Goal: Task Accomplishment & Management: Complete application form

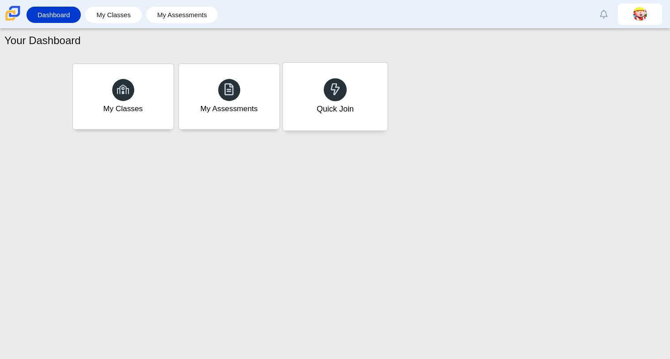
click at [335, 87] on use at bounding box center [334, 89] width 9 height 12
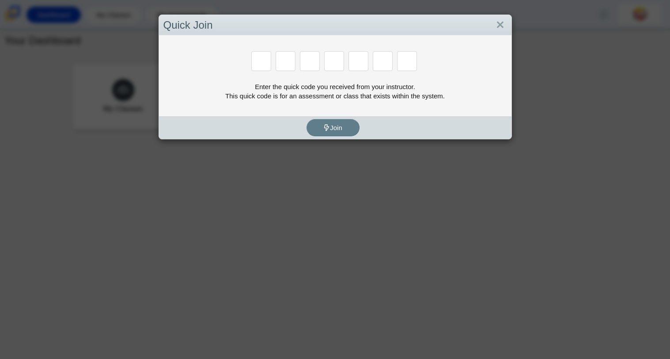
click at [335, 87] on div "Enter the quick code you received from your instructor. This quick code is for …" at bounding box center [335, 91] width 344 height 19
type input "f"
type input "7"
type input "m"
type input "c"
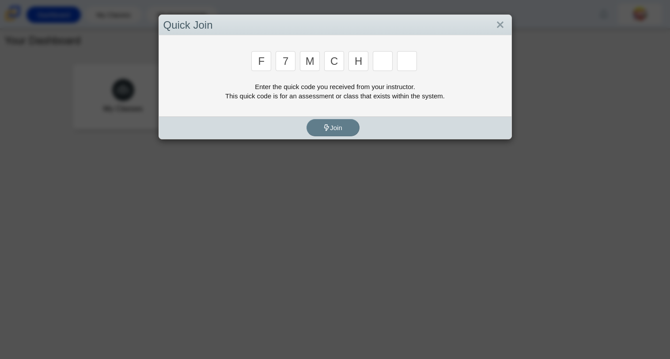
type input "h"
type input "w"
type input "k"
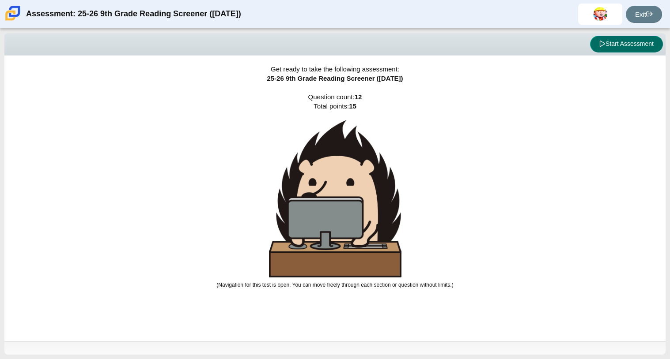
click at [625, 41] on button "Start Assessment" at bounding box center [626, 44] width 73 height 17
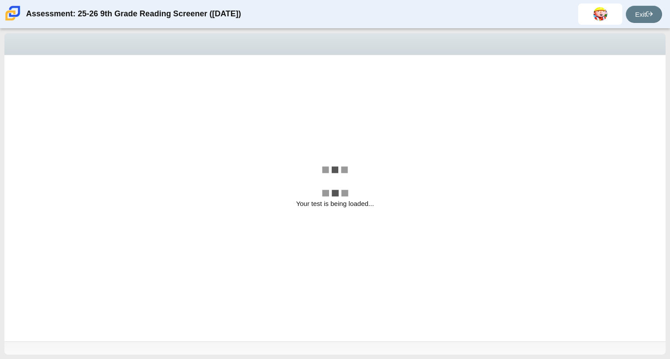
select select "ccc5b315-3c7c-471c-bf90-f22c8299c798"
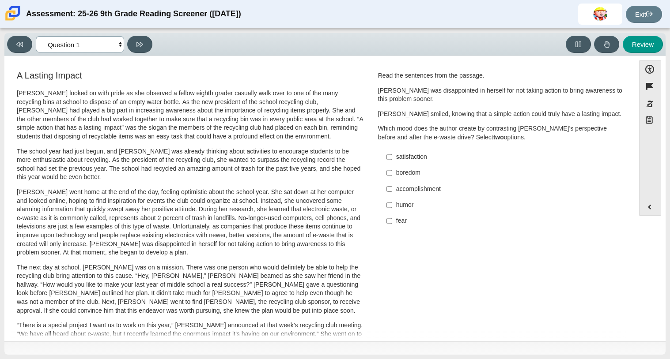
click at [117, 47] on select "Questions Question 1 Question 2 Question 3 Question 4 Question 5 Question 6 Que…" at bounding box center [80, 44] width 88 height 16
click at [461, 294] on div "A Lasting Impact Scarlett looked on with pride as she observed a fellow eighth …" at bounding box center [319, 318] width 621 height 498
click at [412, 215] on label "fear fear" at bounding box center [501, 221] width 242 height 16
click at [392, 215] on input "fear fear" at bounding box center [389, 221] width 6 height 16
checkbox input "true"
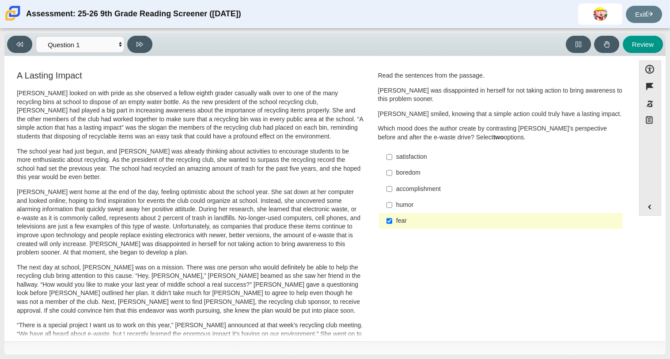
click at [409, 208] on div "humor" at bounding box center [507, 205] width 223 height 9
click at [392, 208] on input "humor humor" at bounding box center [389, 205] width 6 height 16
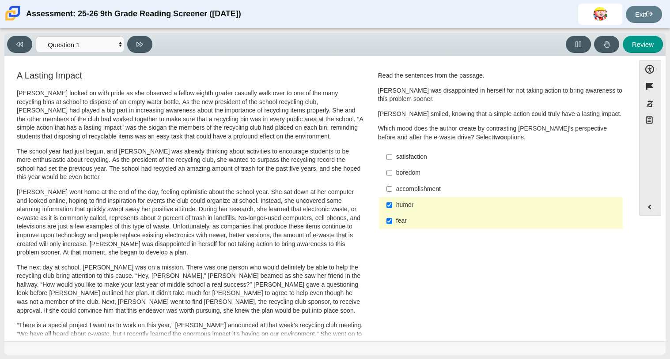
click at [389, 208] on label "humor humor" at bounding box center [501, 205] width 242 height 16
click at [389, 208] on input "humor humor" at bounding box center [389, 205] width 6 height 16
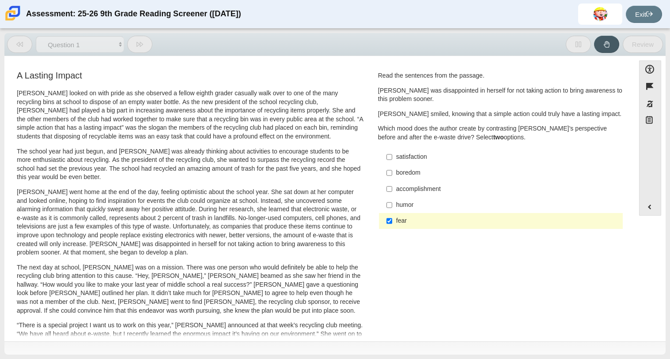
click at [389, 208] on label "humor humor" at bounding box center [501, 205] width 242 height 16
click at [389, 208] on input "humor humor" at bounding box center [389, 205] width 6 height 16
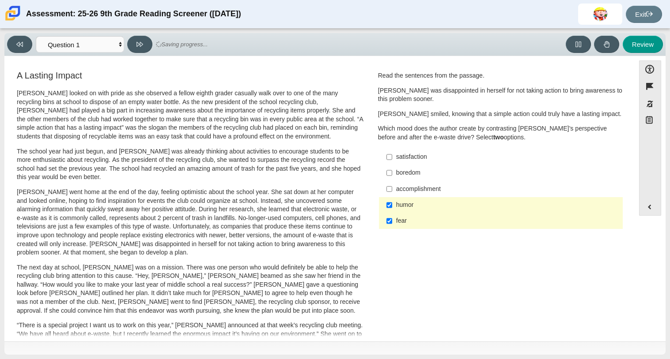
click at [389, 208] on label "humor humor" at bounding box center [501, 205] width 242 height 16
click at [389, 208] on input "humor humor" at bounding box center [389, 205] width 6 height 16
checkbox input "false"
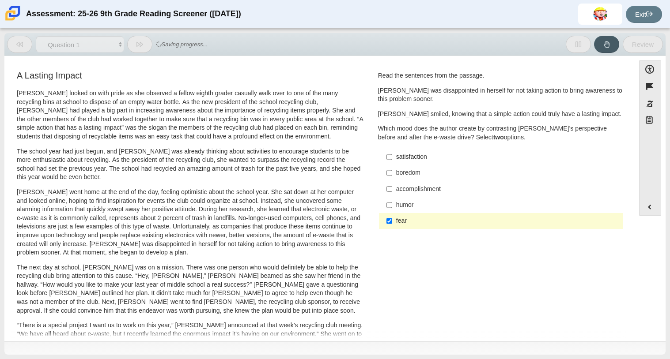
click at [389, 162] on label "satisfaction satisfaction" at bounding box center [501, 157] width 242 height 16
click at [389, 162] on input "satisfaction satisfaction" at bounding box center [389, 157] width 6 height 16
checkbox input "true"
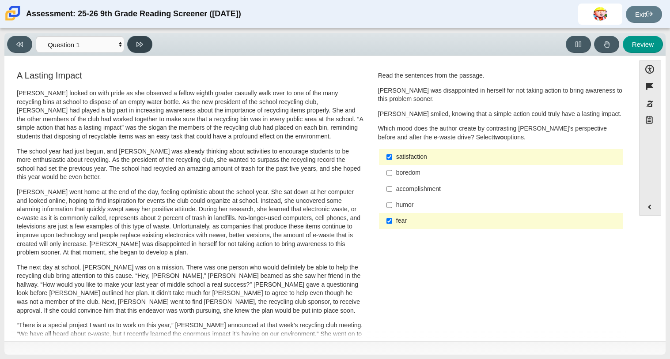
click at [140, 50] on button at bounding box center [139, 44] width 25 height 17
select select "0ff64528-ffd7-428d-b192-babfaadd44e8"
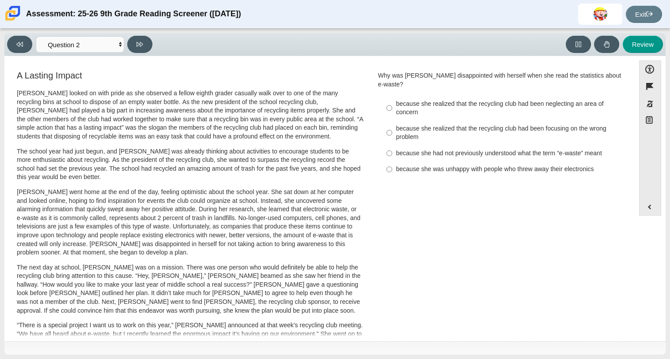
click at [169, 127] on p "Scarlett looked on with pride as she observed a fellow eighth grader casually w…" at bounding box center [190, 115] width 347 height 52
click at [397, 102] on div "because she realized that the recycling club had been neglecting an area of con…" at bounding box center [507, 108] width 223 height 17
click at [392, 102] on input "because she realized that the recycling club had been neglecting an area of con…" at bounding box center [389, 108] width 6 height 25
radio input "true"
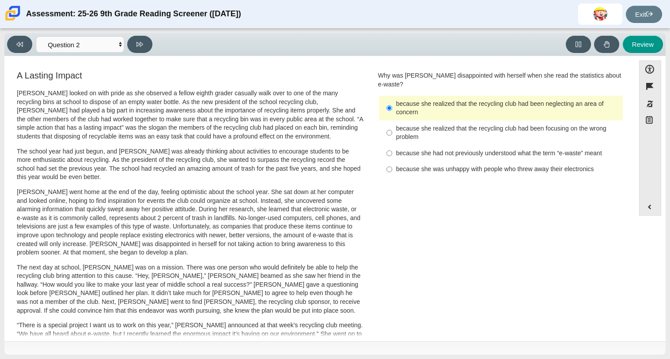
click at [398, 125] on div "because she realized that the recycling club had been focusing on the wrong pro…" at bounding box center [507, 133] width 223 height 17
click at [392, 124] on input "because she realized that the recycling club had been focusing on the wrong pro…" at bounding box center [389, 133] width 6 height 25
radio input "true"
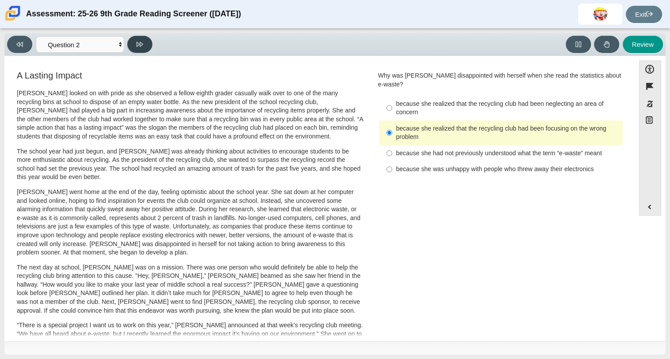
click at [141, 41] on icon at bounding box center [139, 44] width 7 height 7
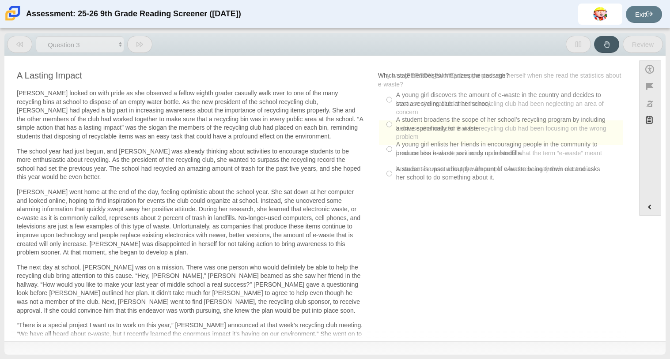
click at [141, 41] on icon at bounding box center [139, 44] width 7 height 7
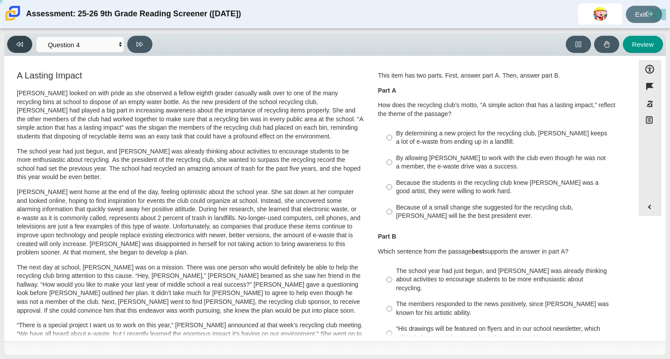
click at [24, 45] on button at bounding box center [19, 44] width 25 height 17
select select "7ce3d843-6974-4858-901c-1ff39630e843"
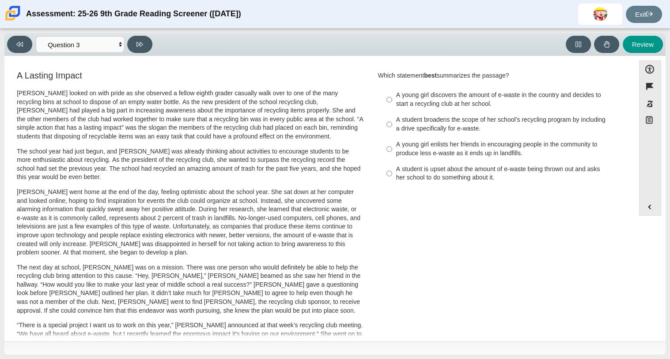
click at [399, 98] on div "A young girl discovers the amount of e-waste in the country and decides to star…" at bounding box center [507, 99] width 223 height 17
click at [392, 98] on input "A young girl discovers the amount of e-waste in the country and decides to star…" at bounding box center [389, 99] width 6 height 25
radio input "true"
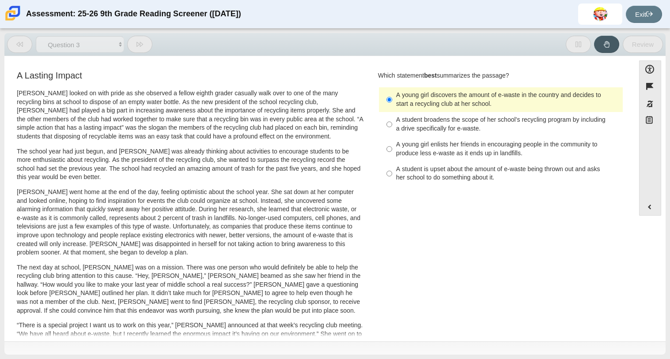
click at [399, 98] on div "A young girl discovers the amount of e-waste in the country and decides to star…" at bounding box center [507, 99] width 223 height 17
click at [392, 98] on input "A young girl discovers the amount of e-waste in the country and decides to star…" at bounding box center [389, 99] width 6 height 25
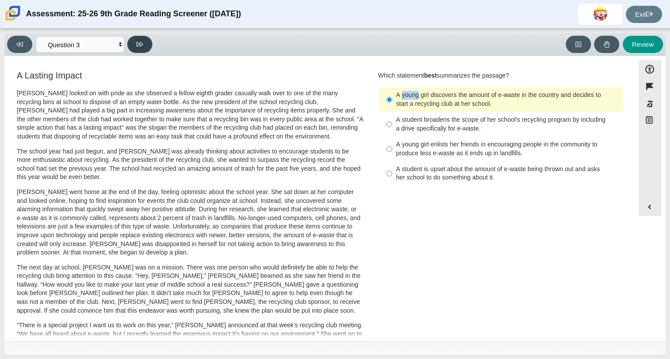
click at [143, 41] on icon at bounding box center [139, 44] width 7 height 7
select select "ca9ea0f1-49c5-4bd1-83b0-472c18652b42"
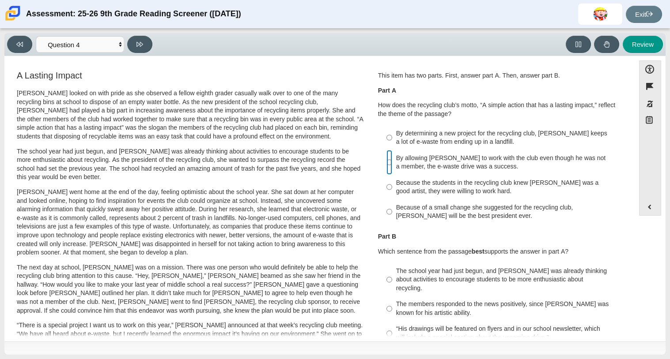
click at [386, 162] on input "By allowing Juan Carlos to work with the club even though he was not a member, …" at bounding box center [389, 162] width 6 height 25
radio input "true"
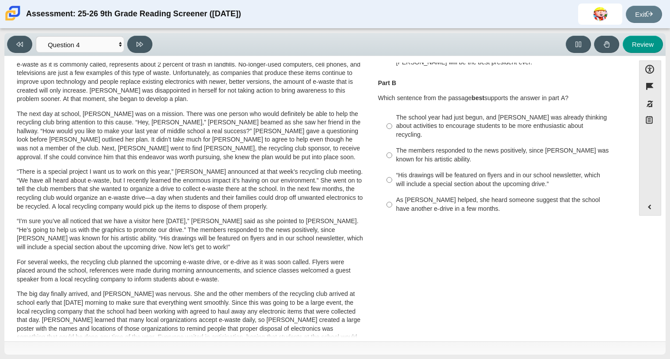
scroll to position [154, 0]
click at [396, 147] on div "The members responded to the news positively, since Juan Carlos was known for h…" at bounding box center [507, 154] width 223 height 17
click at [392, 147] on input "The members responded to the news positively, since Juan Carlos was known for h…" at bounding box center [389, 155] width 6 height 25
radio input "true"
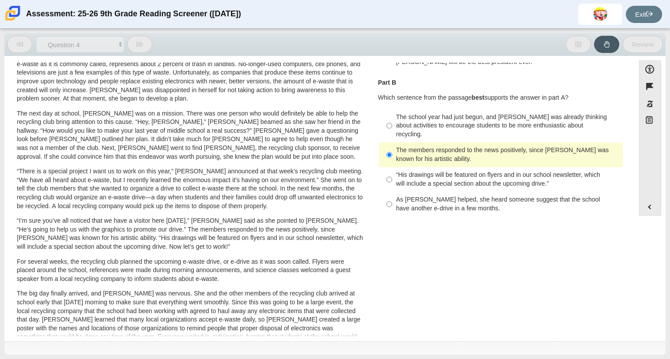
click at [396, 147] on div "The members responded to the news positively, since Juan Carlos was known for h…" at bounding box center [507, 154] width 223 height 17
click at [392, 147] on input "The members responded to the news positively, since Juan Carlos was known for h…" at bounding box center [389, 155] width 6 height 25
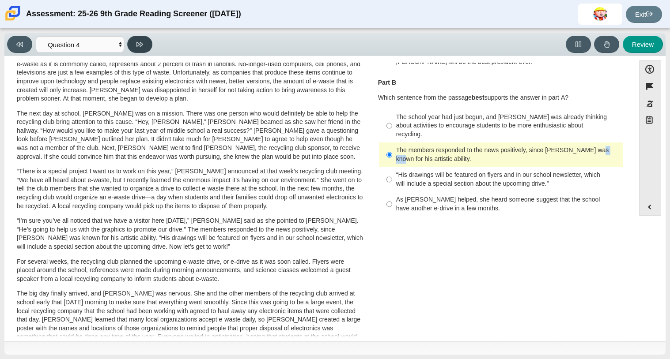
click at [136, 45] on icon at bounding box center [139, 44] width 7 height 7
select select "e41f1a79-e29f-4095-8030-a53364015bed"
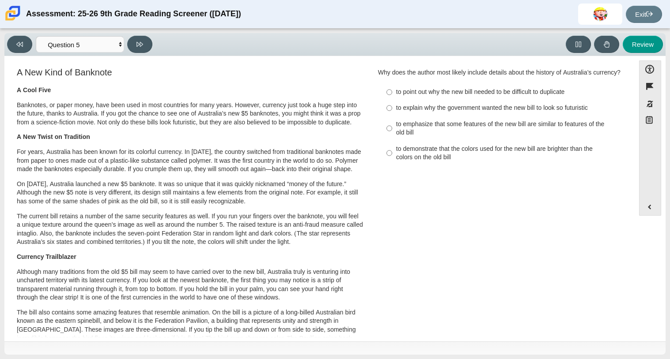
scroll to position [6, 0]
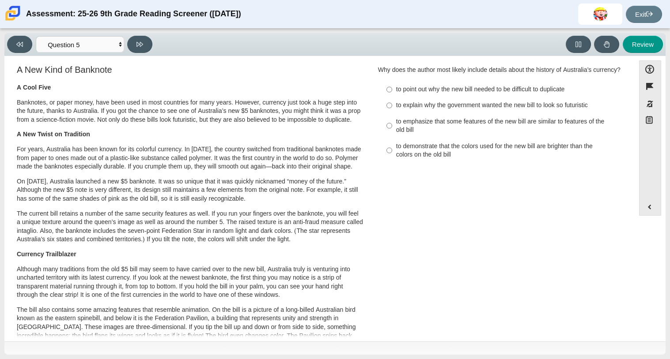
click at [399, 135] on div "to emphasize that some features of the new bill are similar to features of the …" at bounding box center [507, 125] width 223 height 17
click at [392, 138] on input "to emphasize that some features of the new bill are similar to features of the …" at bounding box center [389, 125] width 6 height 25
radio input "true"
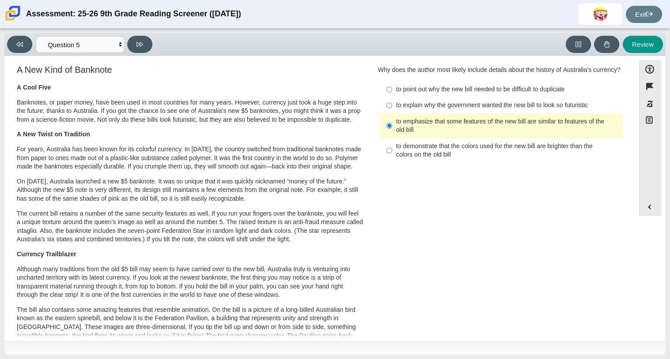
click at [147, 52] on div "Viewing Question 5 of 12 in Pacing Mode Questions Question 1 Question 2 Questio…" at bounding box center [81, 44] width 149 height 17
click at [140, 41] on icon at bounding box center [139, 44] width 7 height 7
select select "69146e31-7b3d-4a3e-9ce6-f30c24342ae0"
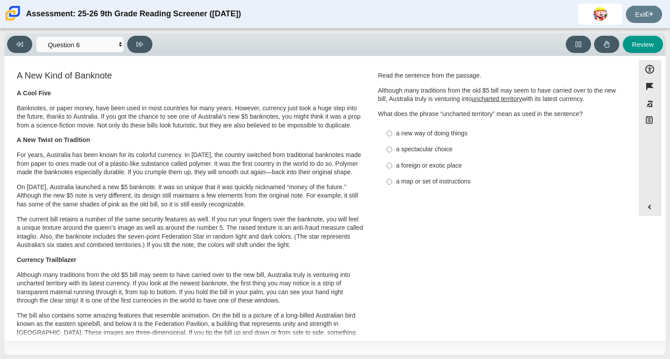
click at [391, 136] on label "a new way of doing things a new way of doing things" at bounding box center [501, 133] width 242 height 16
click at [391, 136] on input "a new way of doing things a new way of doing things" at bounding box center [389, 133] width 6 height 16
radio input "true"
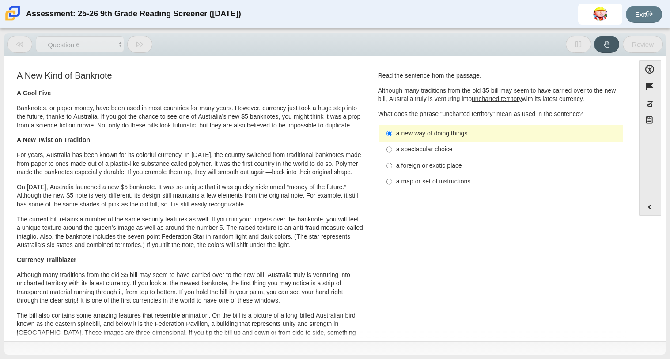
click at [391, 136] on label "a new way of doing things a new way of doing things" at bounding box center [501, 133] width 242 height 16
click at [391, 136] on input "a new way of doing things a new way of doing things" at bounding box center [389, 133] width 6 height 16
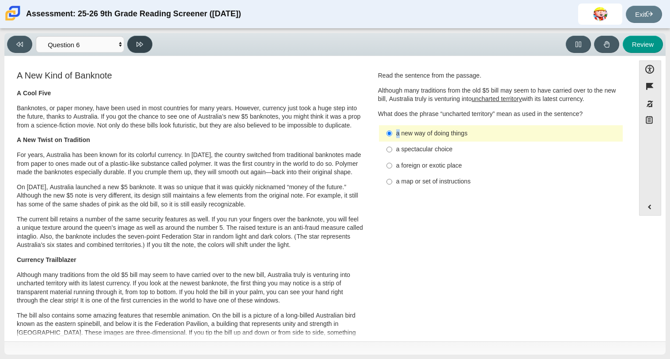
click at [144, 46] on button at bounding box center [139, 44] width 25 height 17
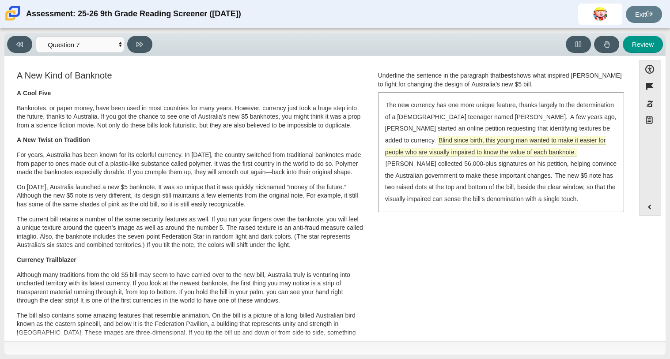
click at [474, 141] on span "Blind since birth, this young man wanted to make it easier for people who are v…" at bounding box center [495, 146] width 221 height 20
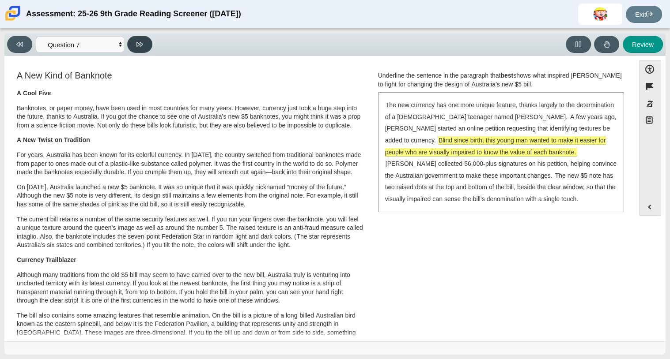
click at [137, 46] on icon at bounding box center [139, 44] width 7 height 7
select select "ea8338c2-a6a3-418e-a305-2b963b54a290"
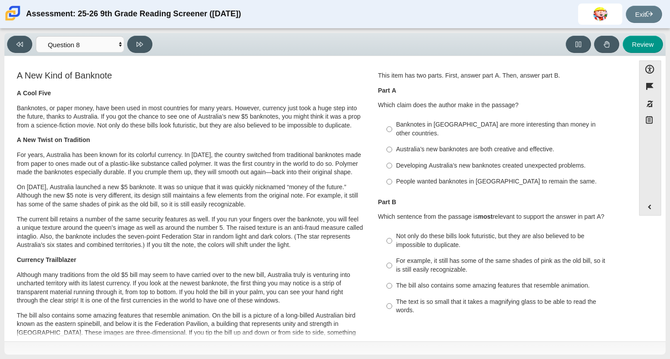
click at [400, 145] on div "Australia’s new banknotes are both creative and effective." at bounding box center [507, 149] width 223 height 9
click at [392, 142] on input "Australia’s new banknotes are both creative and effective. Australia’s new bank…" at bounding box center [389, 150] width 6 height 16
radio input "true"
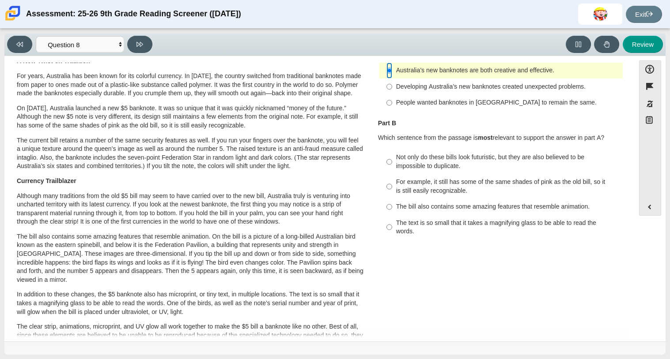
scroll to position [80, 0]
click at [465, 154] on div "Not only do these bills look futuristic, but they are also believed to be impos…" at bounding box center [507, 160] width 223 height 17
click at [392, 154] on input "Not only do these bills look futuristic, but they are also believed to be impos…" at bounding box center [389, 161] width 6 height 25
radio input "true"
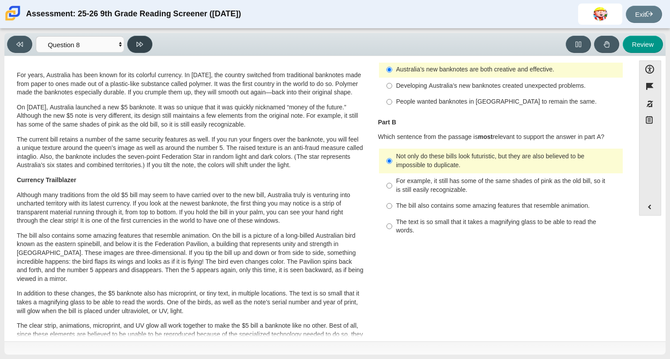
click at [147, 44] on button at bounding box center [139, 44] width 25 height 17
select select "89f058d6-b15c-4ef5-a4b3-fdaffb8868b6"
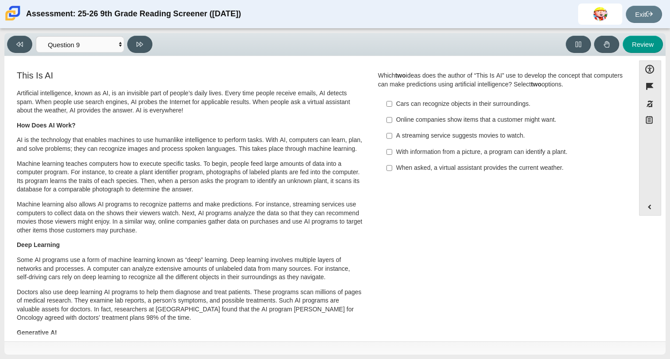
click at [487, 161] on label "When asked, a virtual assistant provides the current weather. When asked, a vir…" at bounding box center [501, 168] width 242 height 16
click at [392, 161] on input "When asked, a virtual assistant provides the current weather. When asked, a vir…" at bounding box center [389, 168] width 6 height 16
checkbox input "true"
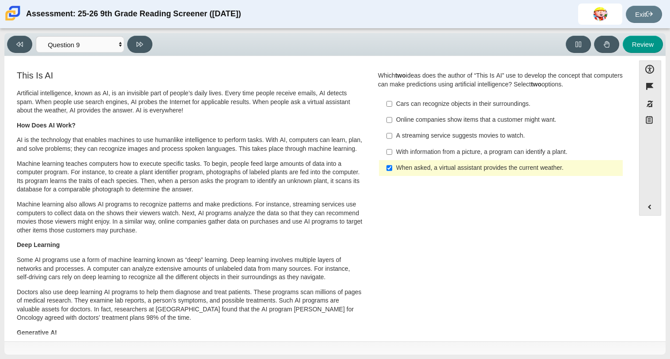
click at [478, 145] on label "With information from a picture, a program can identify a plant. With informati…" at bounding box center [501, 152] width 242 height 16
click at [392, 145] on input "With information from a picture, a program can identify a plant. With informati…" at bounding box center [389, 152] width 6 height 16
checkbox input "true"
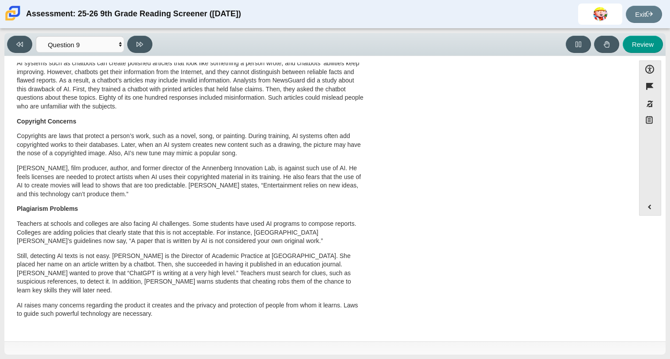
scroll to position [416, 0]
click at [146, 45] on button at bounding box center [139, 44] width 25 height 17
select select "cdf3c14e-a918-44d1-9b63-3db0fa81641e"
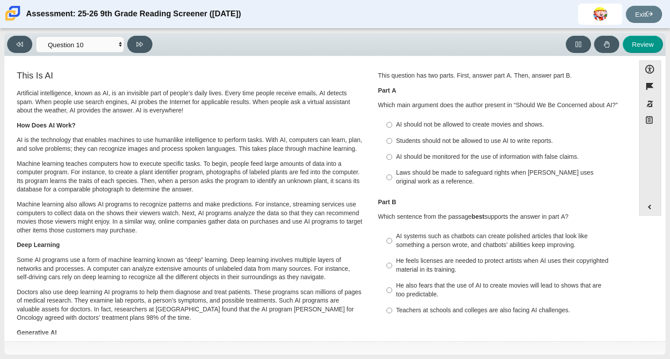
click at [196, 277] on p "Some AI programs use a form of machine learning known as “deep” learning. Deep …" at bounding box center [190, 269] width 347 height 26
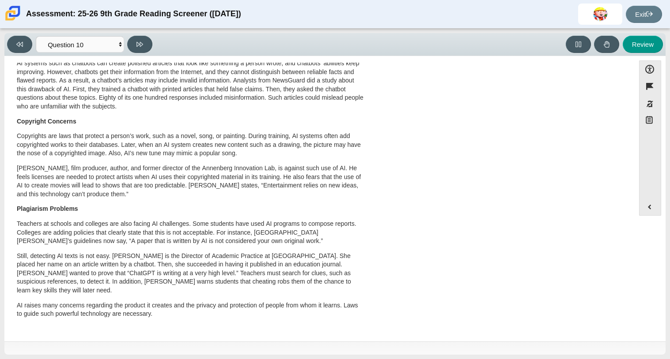
scroll to position [0, 0]
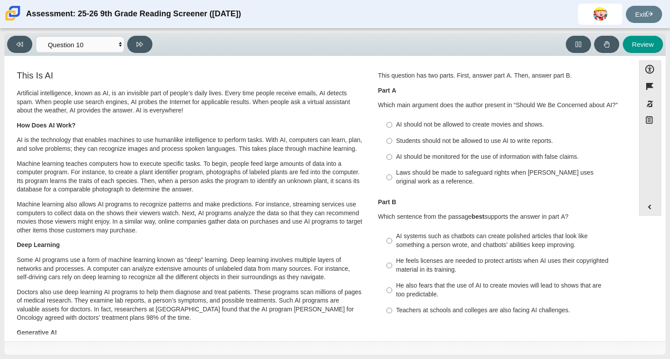
click at [390, 154] on label "AI should be monitored for the use of information with false claims. AI should …" at bounding box center [501, 157] width 242 height 16
click at [390, 154] on input "AI should be monitored for the use of information with false claims. AI should …" at bounding box center [389, 157] width 6 height 16
radio input "true"
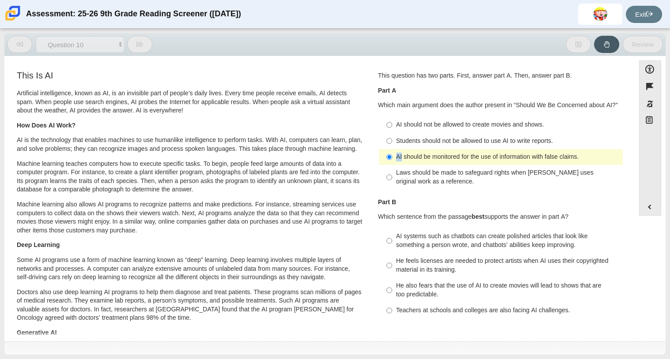
click at [390, 154] on label "AI should be monitored for the use of information with false claims. AI should …" at bounding box center [501, 157] width 242 height 16
click at [390, 154] on input "AI should be monitored for the use of information with false claims. AI should …" at bounding box center [389, 157] width 6 height 16
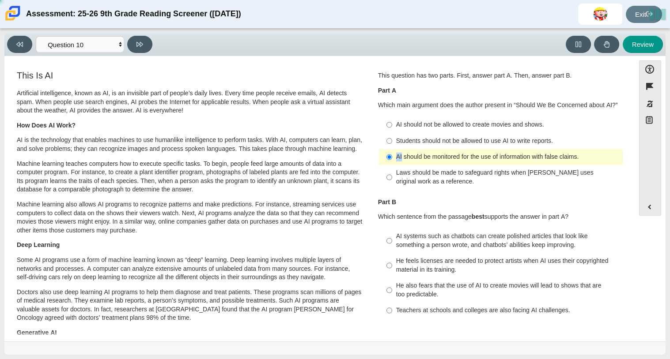
click at [390, 154] on label "AI should be monitored for the use of information with false claims. AI should …" at bounding box center [501, 157] width 242 height 16
click at [390, 154] on input "AI should be monitored for the use of information with false claims. AI should …" at bounding box center [389, 157] width 6 height 16
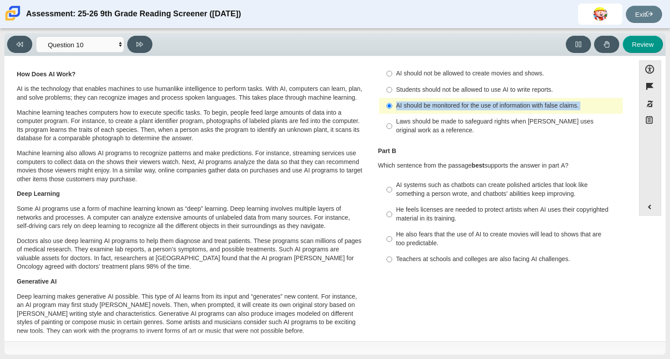
scroll to position [63, 0]
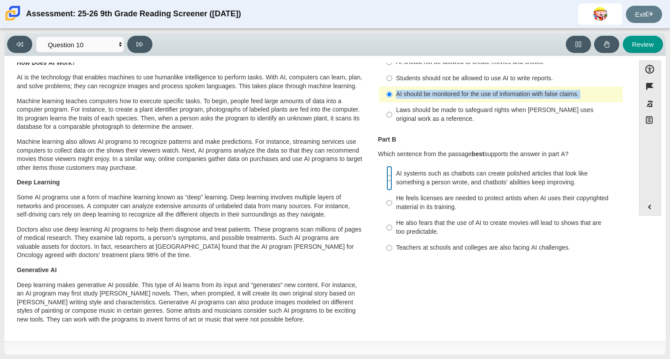
click at [389, 179] on input "AI systems such as chatbots can create polished articles that look like somethi…" at bounding box center [389, 178] width 6 height 25
radio input "true"
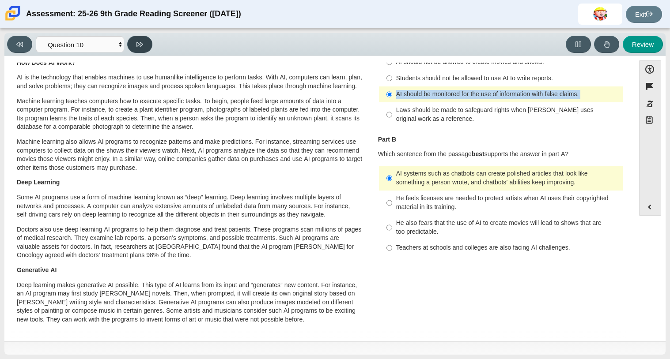
click at [145, 46] on button at bounding box center [139, 44] width 25 height 17
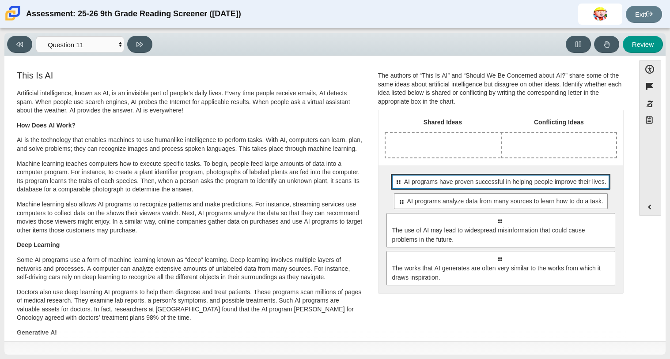
click at [409, 187] on div "Select to move response to a response input area. AI programs have proven succe…" at bounding box center [500, 182] width 219 height 16
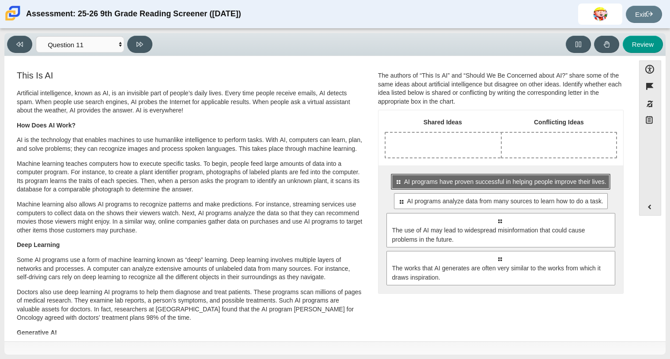
click at [409, 187] on div "Select to move response to a response input area. AI programs have proven succe…" at bounding box center [500, 182] width 219 height 16
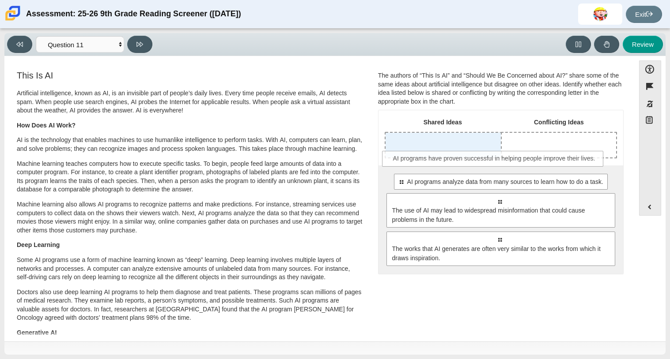
drag, startPoint x: 468, startPoint y: 179, endPoint x: 461, endPoint y: 151, distance: 29.6
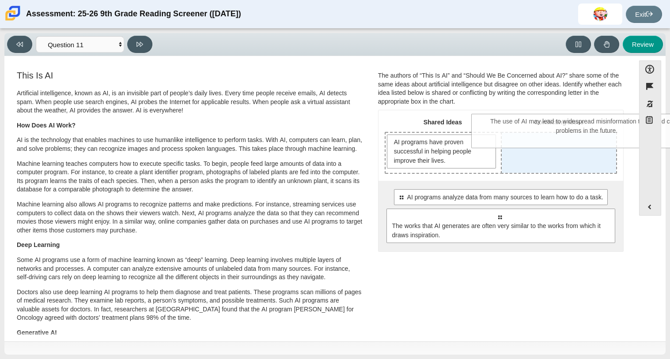
drag, startPoint x: 459, startPoint y: 235, endPoint x: 547, endPoint y: 141, distance: 128.4
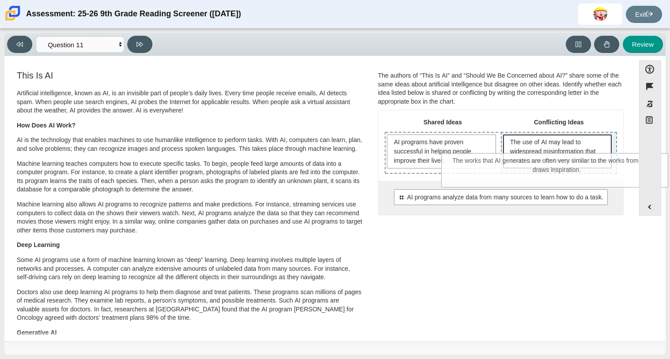
drag, startPoint x: 460, startPoint y: 232, endPoint x: 518, endPoint y: 167, distance: 86.3
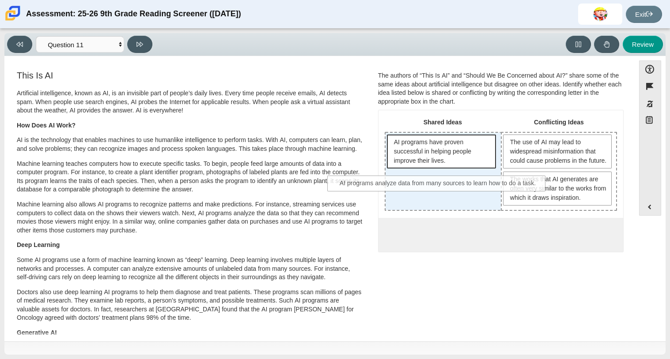
drag, startPoint x: 516, startPoint y: 248, endPoint x: 432, endPoint y: 166, distance: 117.7
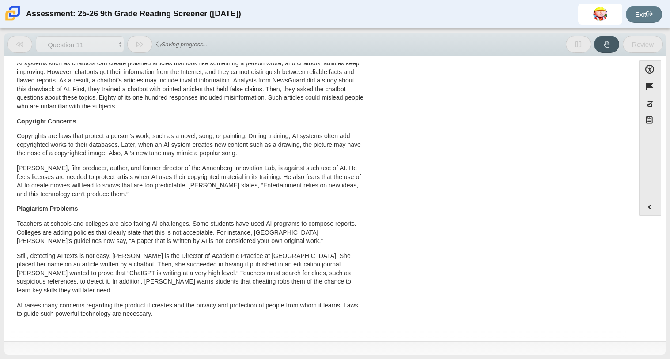
scroll to position [0, 0]
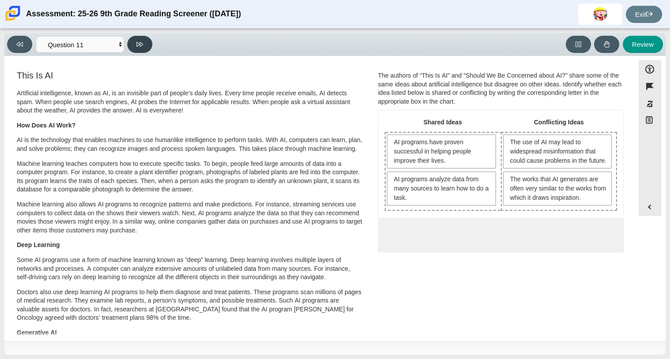
click at [137, 39] on button at bounding box center [139, 44] width 25 height 17
select select "c3effed4-44ce-4a19-bd96-1787f34e9b4c"
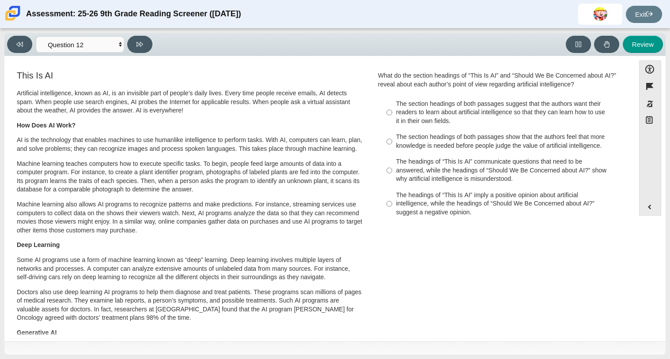
click at [439, 210] on div "The headings of “This Is AI” imply a positive opinion about artificial intellig…" at bounding box center [507, 204] width 223 height 26
click at [392, 210] on input "The headings of “This Is AI” imply a positive opinion about artificial intellig…" at bounding box center [389, 204] width 6 height 34
radio input "true"
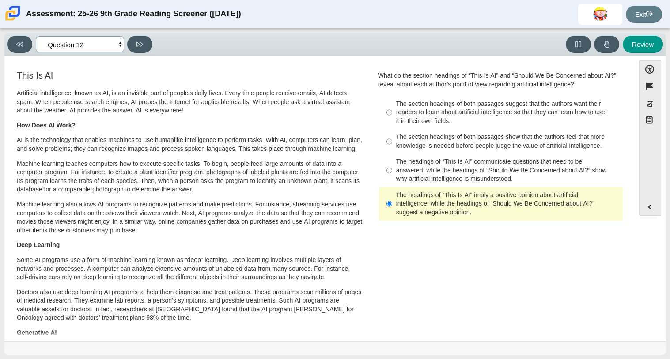
click at [100, 45] on select "Questions Question 1 Question 2 Question 3 Question 4 Question 5 Question 6 Que…" at bounding box center [80, 44] width 88 height 16
click at [36, 36] on select "Questions Question 1 Question 2 Question 3 Question 4 Question 5 Question 6 Que…" at bounding box center [80, 44] width 88 height 16
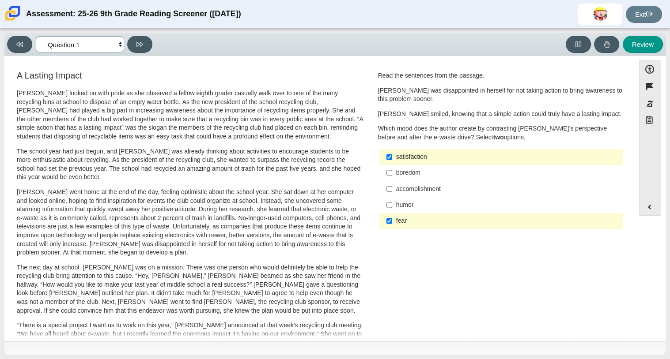
click at [119, 47] on select "Questions Question 1 Question 2 Question 3 Question 4 Question 5 Question 6 Que…" at bounding box center [80, 44] width 88 height 16
click at [36, 36] on select "Questions Question 1 Question 2 Question 3 Question 4 Question 5 Question 6 Que…" at bounding box center [80, 44] width 88 height 16
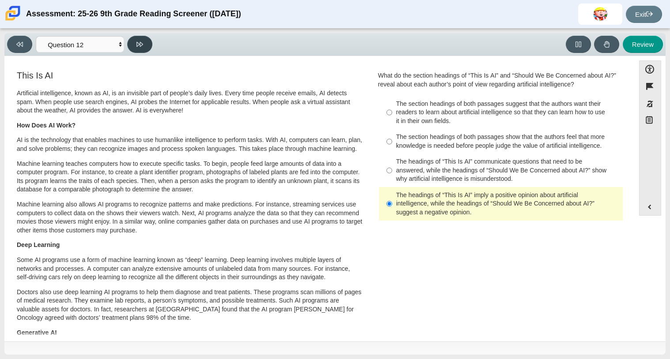
click at [140, 50] on button at bounding box center [139, 44] width 25 height 17
select select "review"
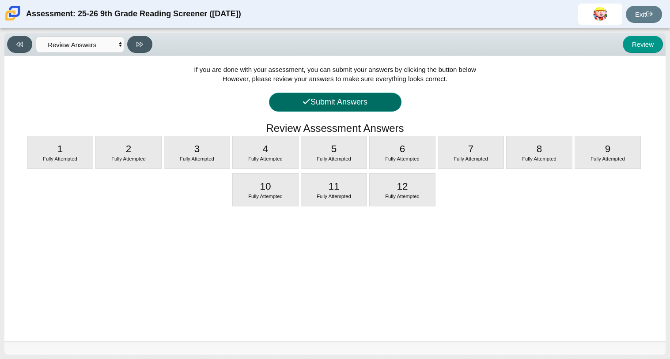
click at [294, 93] on button "Submit Answers" at bounding box center [335, 102] width 132 height 19
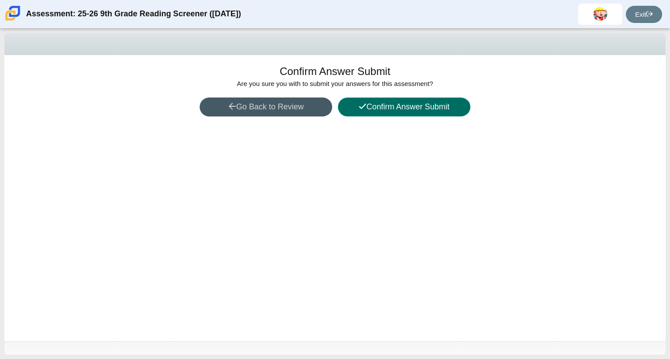
click at [387, 106] on button "Confirm Answer Submit" at bounding box center [404, 107] width 132 height 19
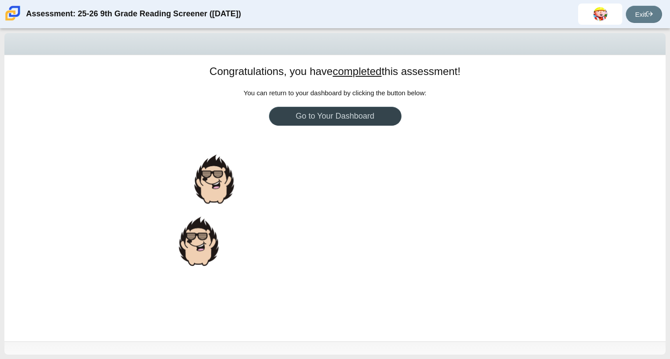
click at [379, 115] on link "Go to Your Dashboard" at bounding box center [335, 116] width 132 height 19
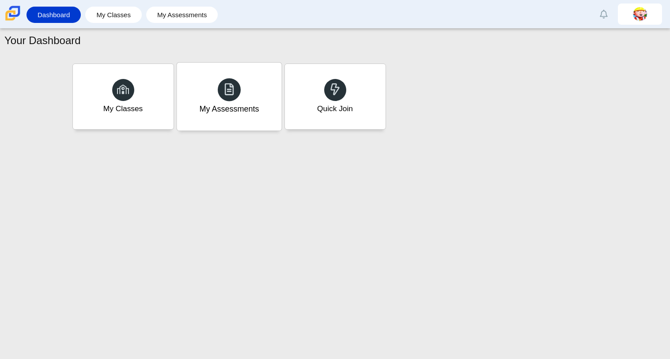
click at [209, 104] on div "My Assessments" at bounding box center [229, 108] width 60 height 11
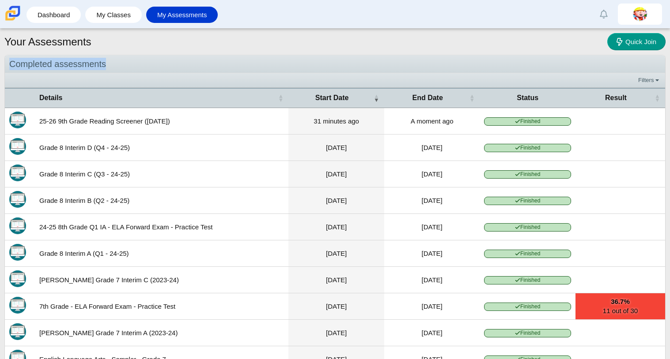
click at [281, 114] on td "25-26 9th Grade Reading Screener ([DATE])" at bounding box center [161, 121] width 253 height 26
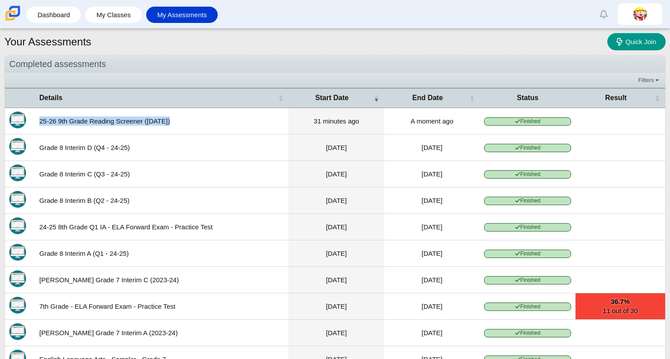
click at [281, 114] on td "25-26 9th Grade Reading Screener ([DATE])" at bounding box center [161, 121] width 253 height 26
